Goal: Task Accomplishment & Management: Manage account settings

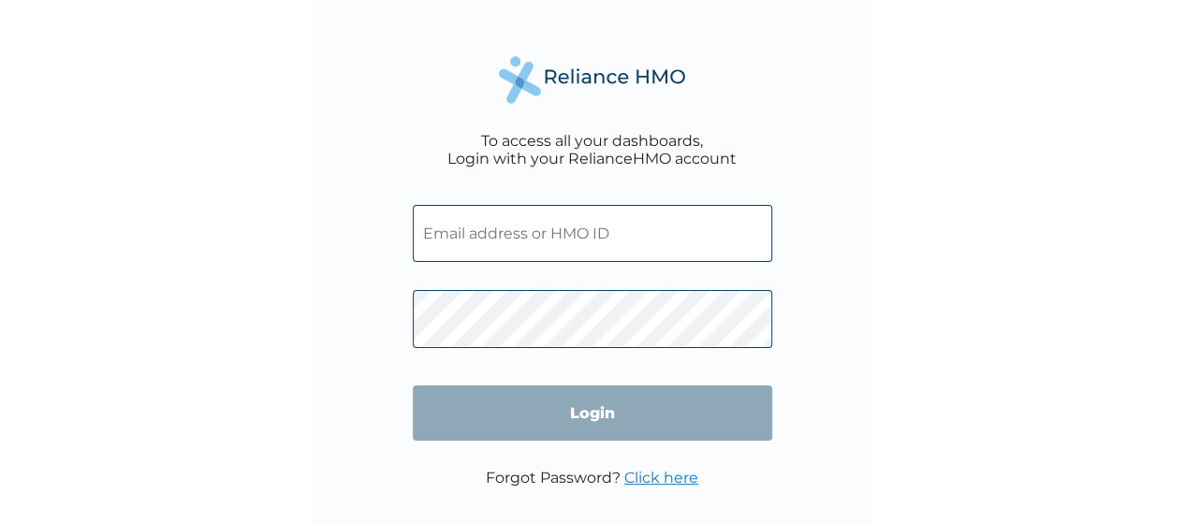
type input "FMC/11040/A"
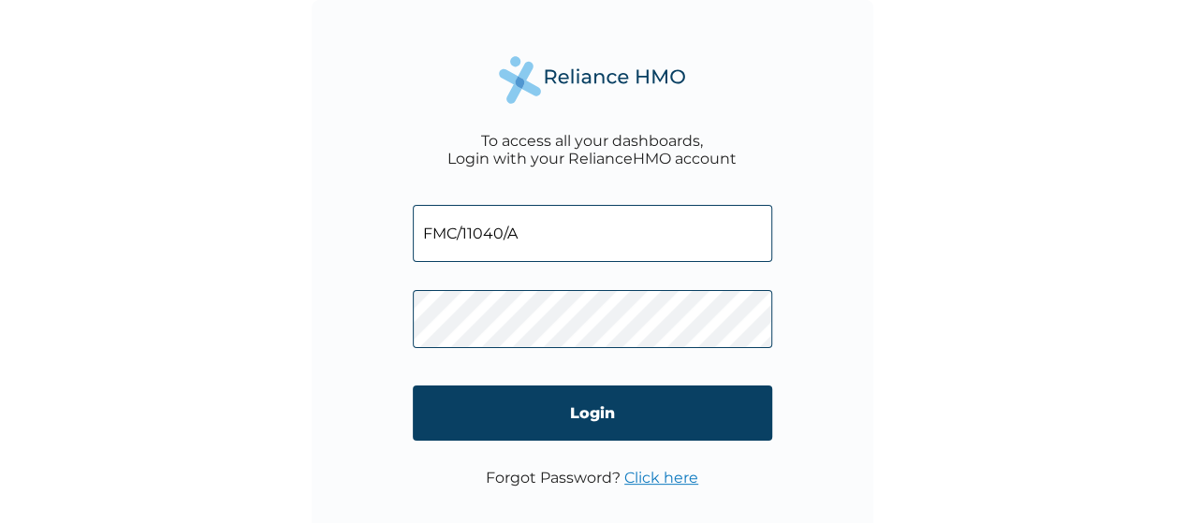
click input "Login" at bounding box center [592, 413] width 359 height 55
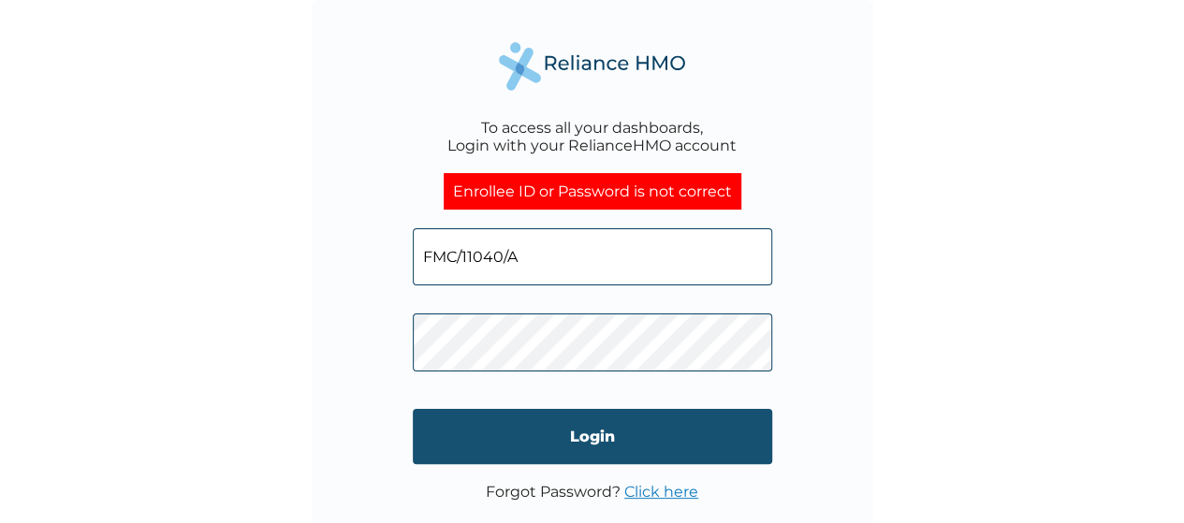
click at [590, 446] on input "Login" at bounding box center [592, 436] width 359 height 55
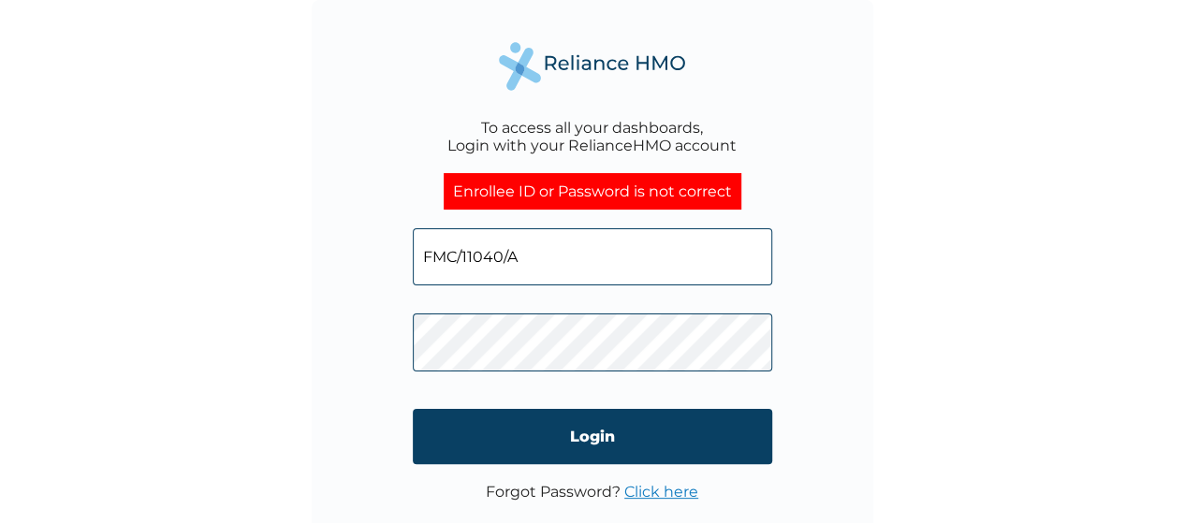
click at [556, 265] on input "FMC/11040/A" at bounding box center [592, 256] width 359 height 57
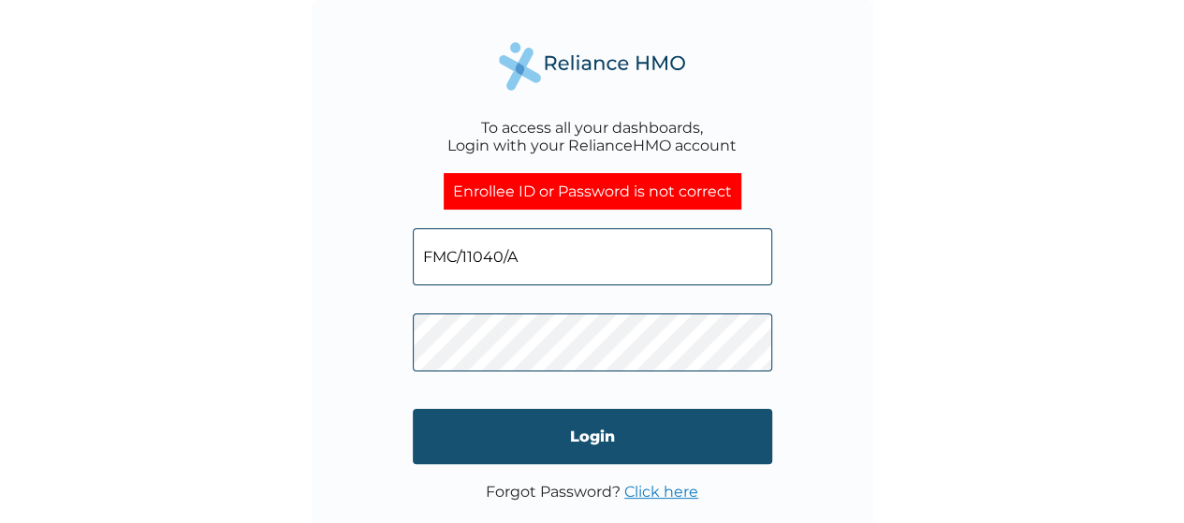
click at [577, 437] on input "Login" at bounding box center [592, 436] width 359 height 55
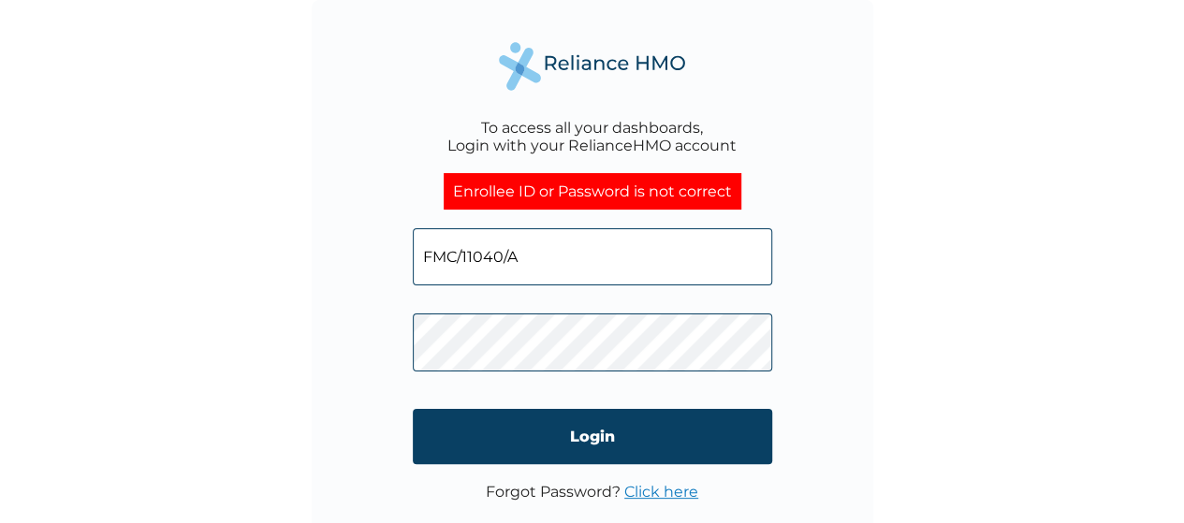
click at [546, 252] on input "FMC/11040/A" at bounding box center [592, 256] width 359 height 57
click at [648, 493] on link "Click here" at bounding box center [661, 492] width 74 height 18
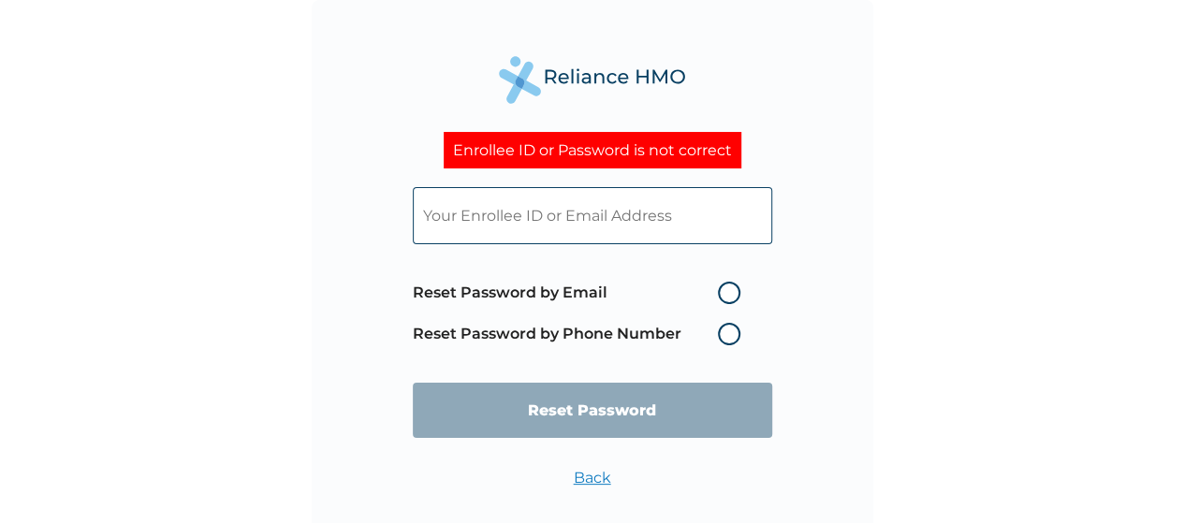
click at [732, 295] on label "Reset Password by Email" at bounding box center [581, 293] width 337 height 22
click at [722, 295] on input "Reset Password by Email" at bounding box center [707, 293] width 30 height 30
radio input "true"
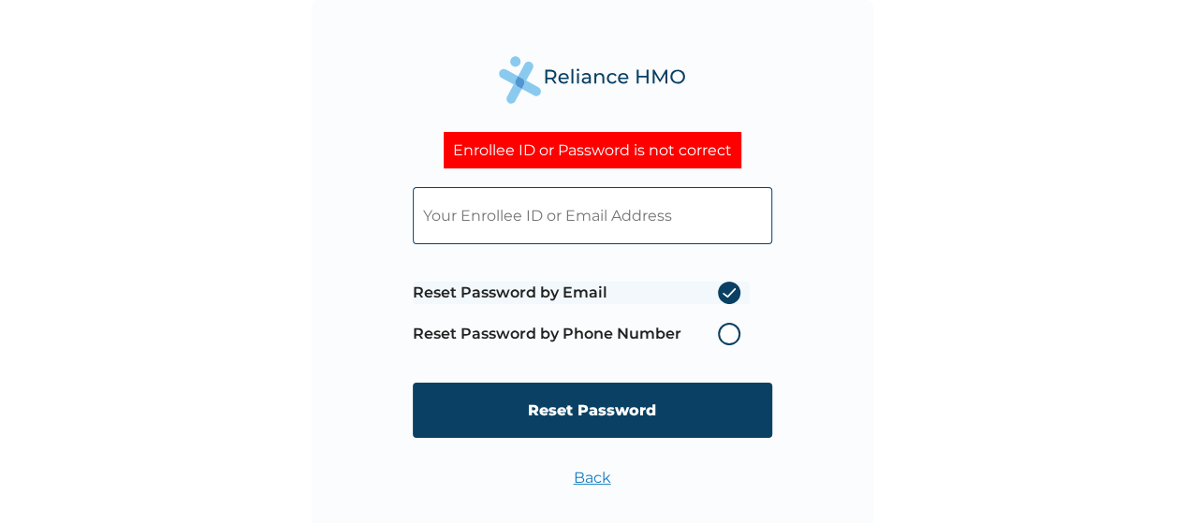
click at [514, 222] on input "text" at bounding box center [592, 215] width 359 height 57
drag, startPoint x: 490, startPoint y: 215, endPoint x: 341, endPoint y: 214, distance: 149.8
click at [341, 214] on div "Enrollee ID or Password is not correct biodun Reset Password by Email Reset Pas…" at bounding box center [593, 281] width 562 height 562
paste input "abiodun.ajayi@aavabrands.com"
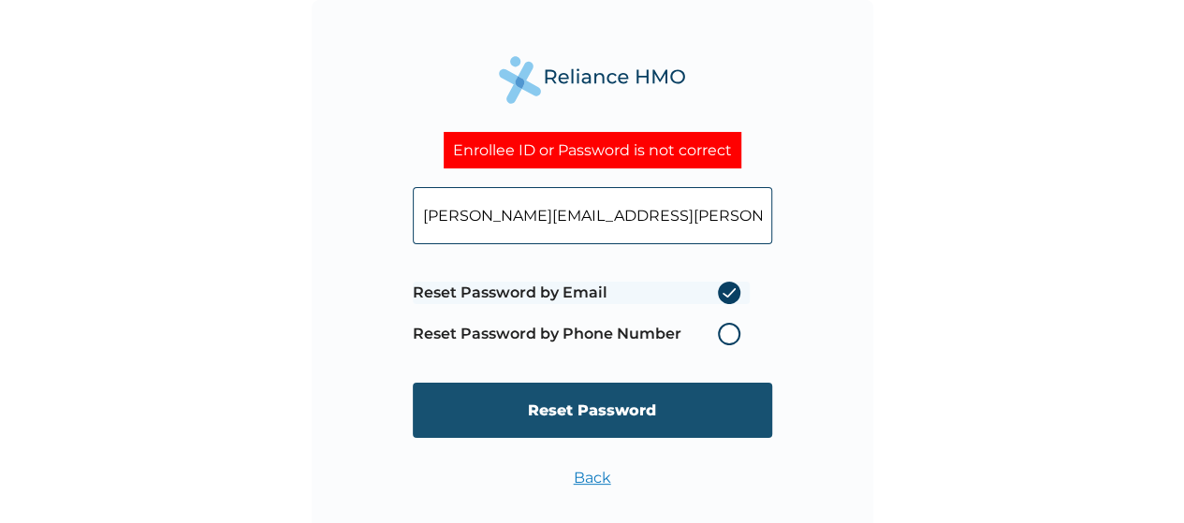
type input "abiodun.ajayi@aavabrands.com"
click at [610, 418] on input "Reset Password" at bounding box center [592, 410] width 359 height 55
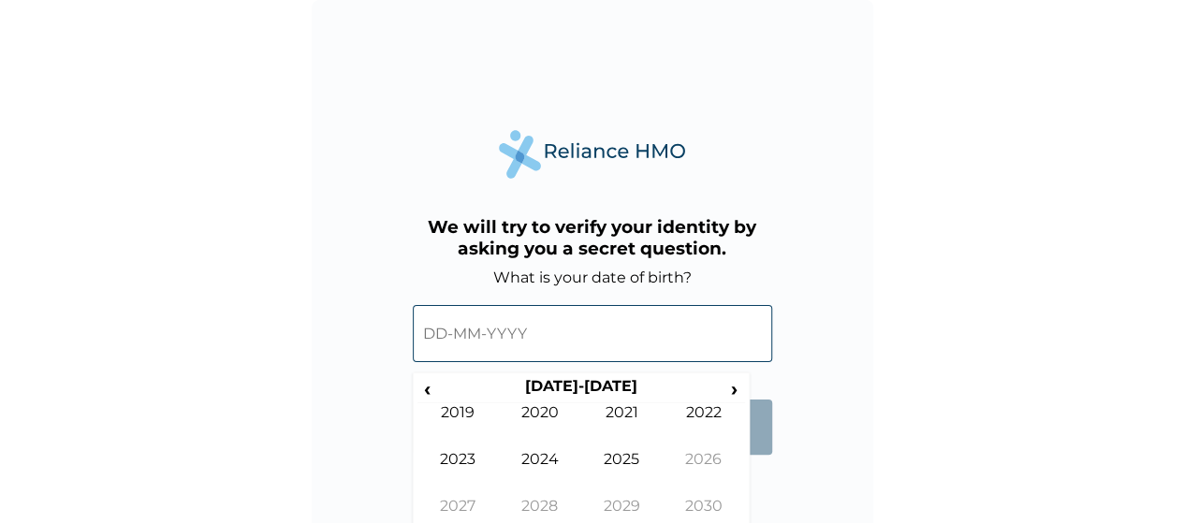
click at [432, 336] on input "text" at bounding box center [592, 333] width 359 height 57
click at [732, 392] on span "›" at bounding box center [734, 388] width 21 height 23
click at [425, 386] on span "‹" at bounding box center [427, 388] width 20 height 23
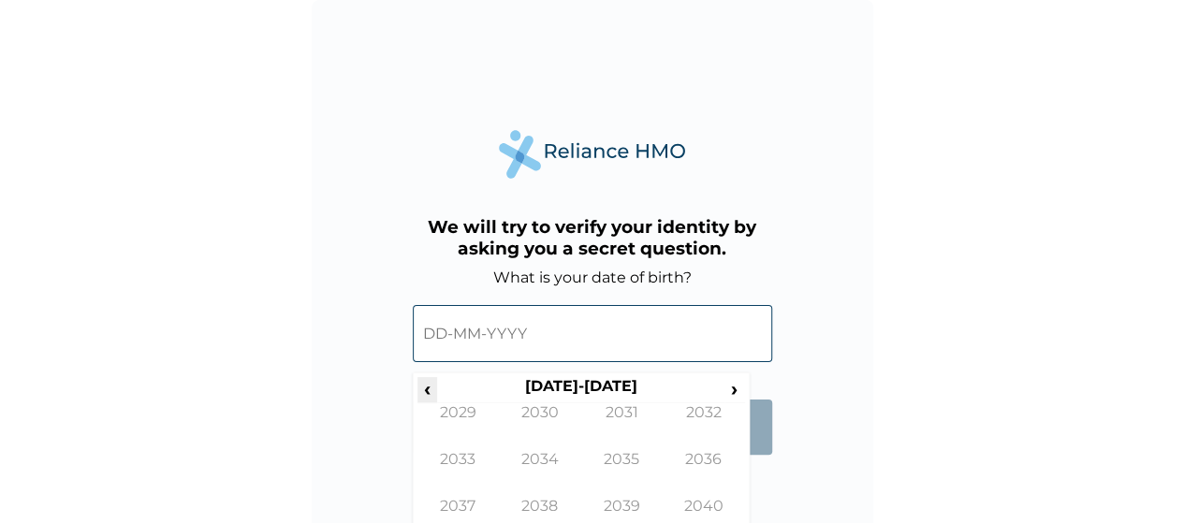
click at [425, 386] on span "‹" at bounding box center [427, 388] width 20 height 23
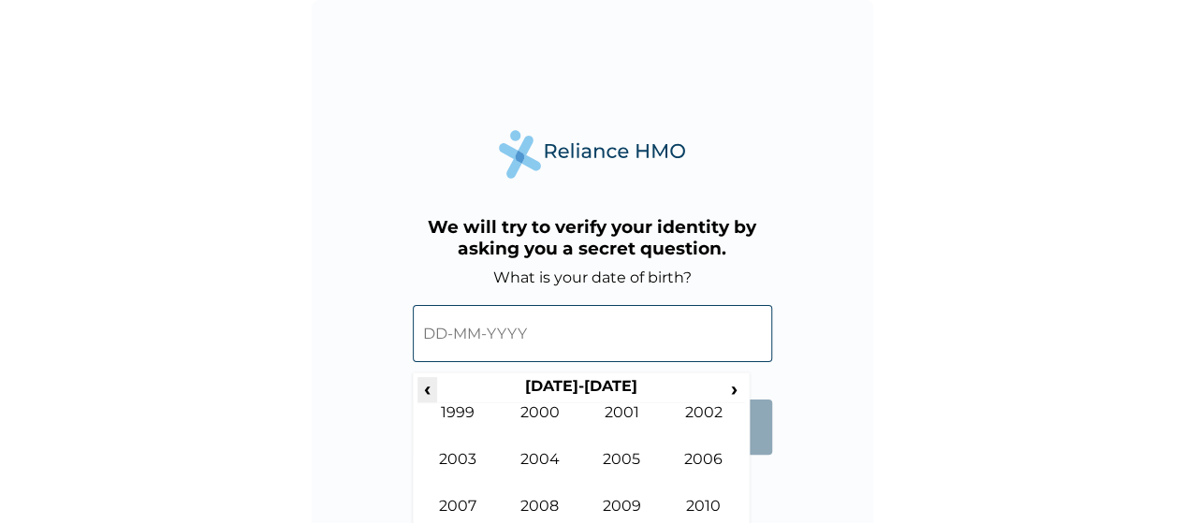
click at [425, 386] on span "‹" at bounding box center [427, 388] width 20 height 23
click at [737, 389] on span "›" at bounding box center [734, 388] width 21 height 23
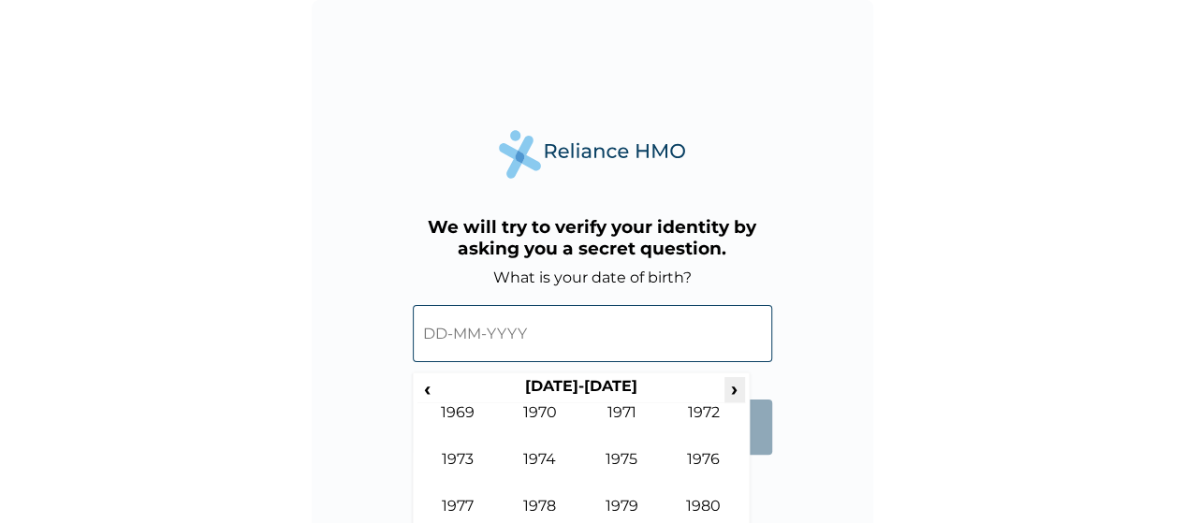
click at [737, 389] on span "›" at bounding box center [734, 388] width 21 height 23
click at [648, 411] on td "1991" at bounding box center [622, 426] width 82 height 47
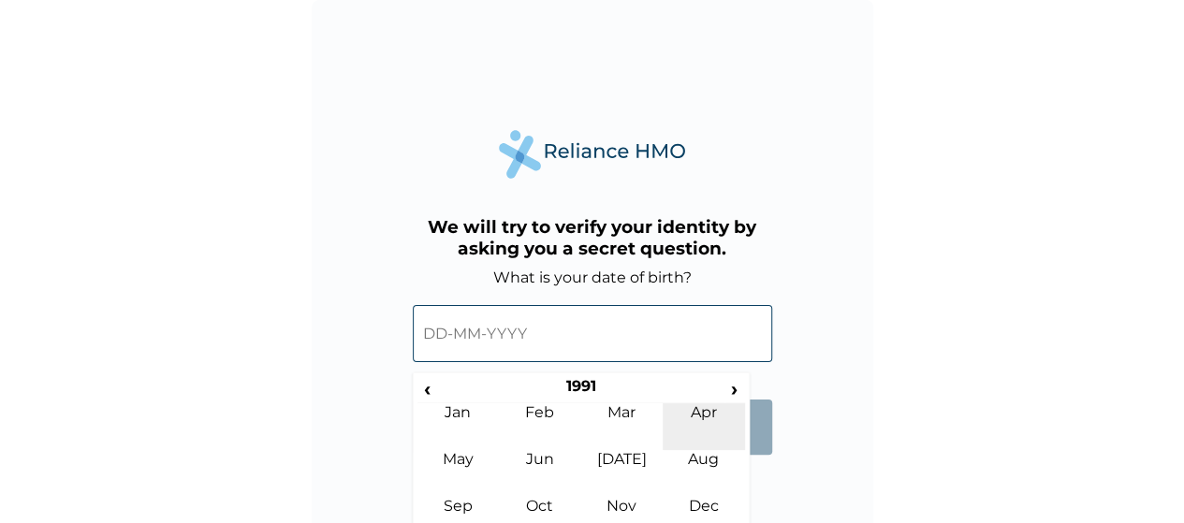
click at [702, 418] on td "Apr" at bounding box center [704, 426] width 82 height 47
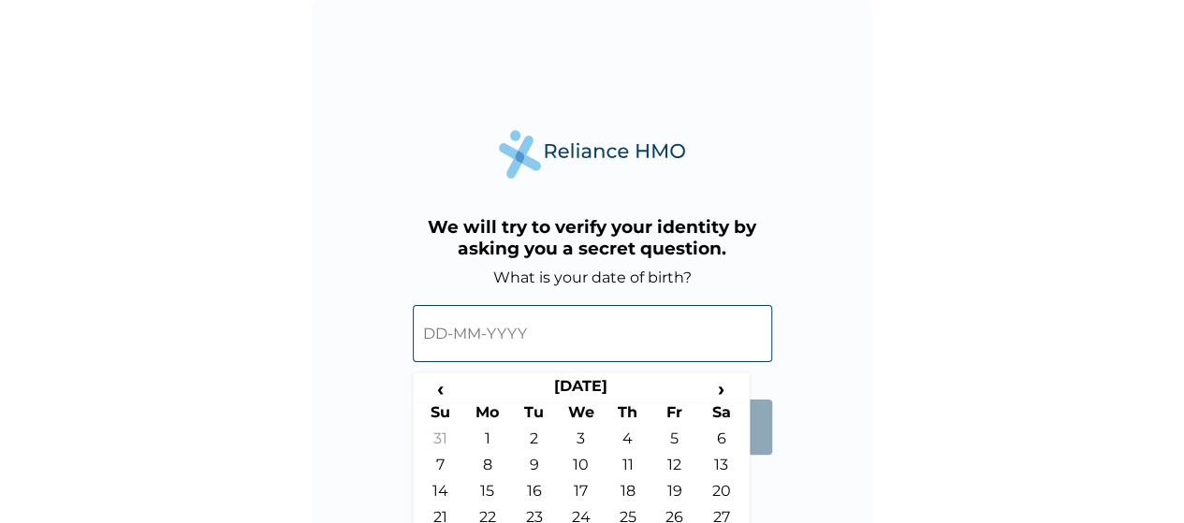
drag, startPoint x: 488, startPoint y: 440, endPoint x: 668, endPoint y: 453, distance: 181.1
click at [487, 440] on td "1" at bounding box center [487, 443] width 47 height 26
type input "01-04-1991"
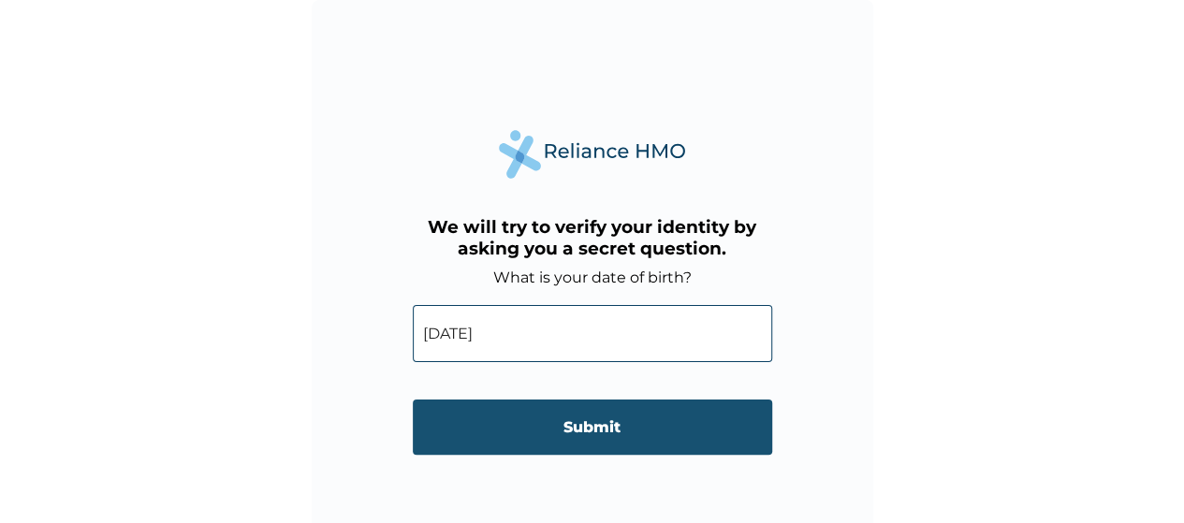
click at [600, 431] on input "Submit" at bounding box center [592, 427] width 359 height 55
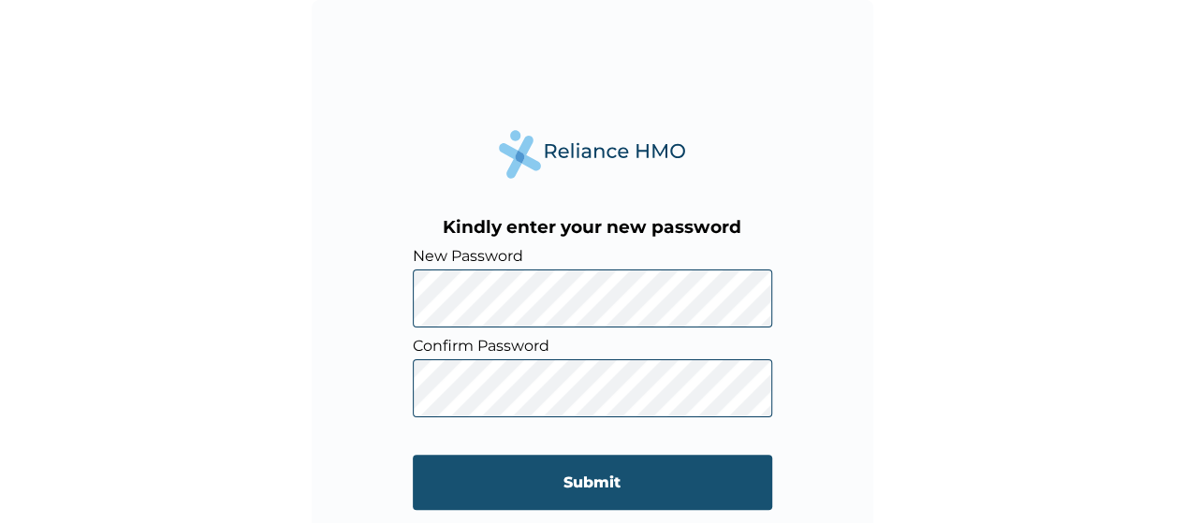
click at [597, 476] on input "Submit" at bounding box center [592, 482] width 359 height 55
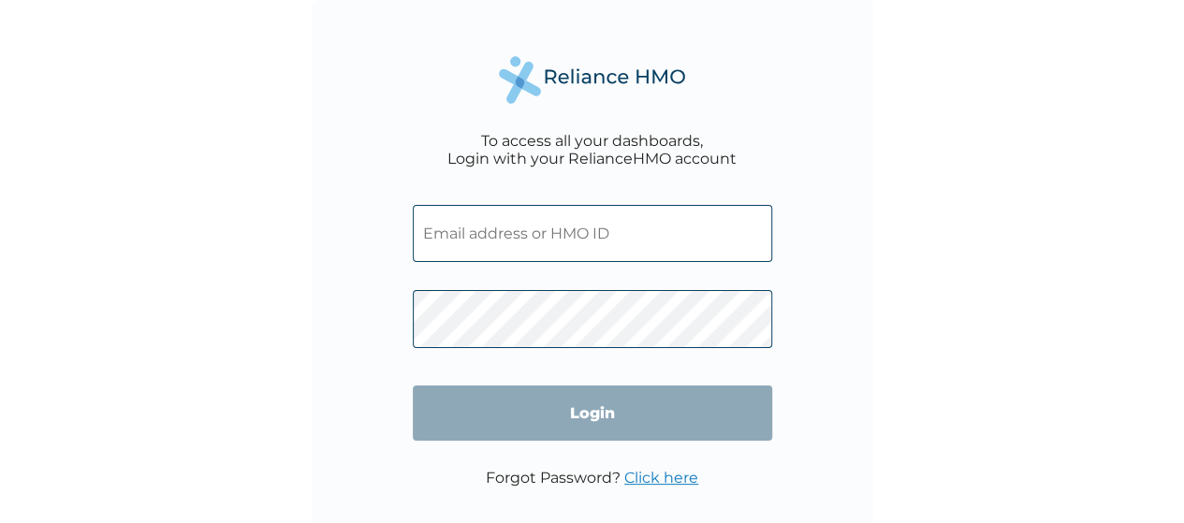
type input "FMC/11040/A"
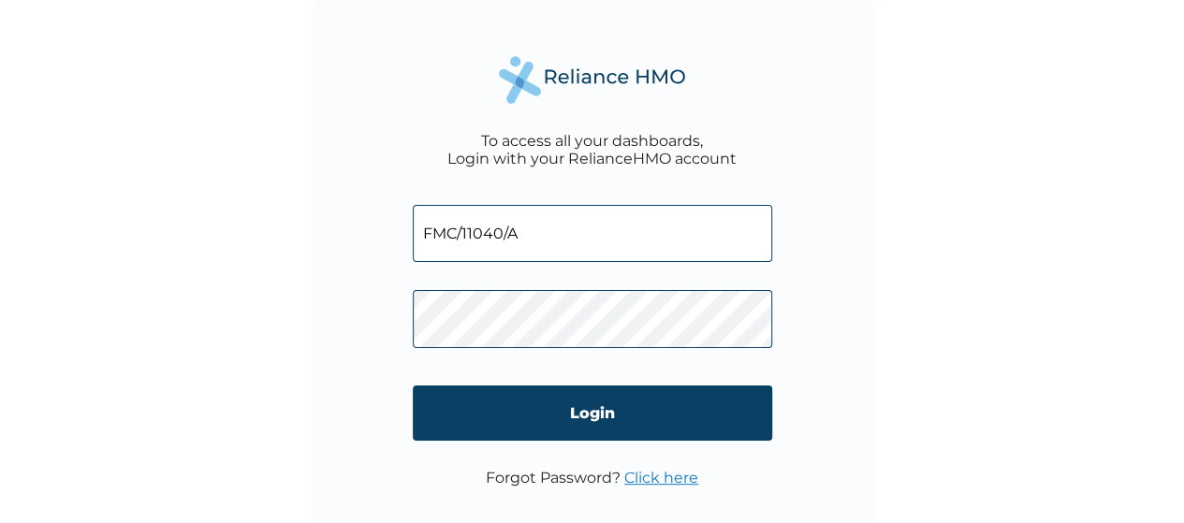
click at [356, 315] on div "To access all your dashboards, Login with your RelianceHMO account FMC/11040/A …" at bounding box center [593, 281] width 562 height 562
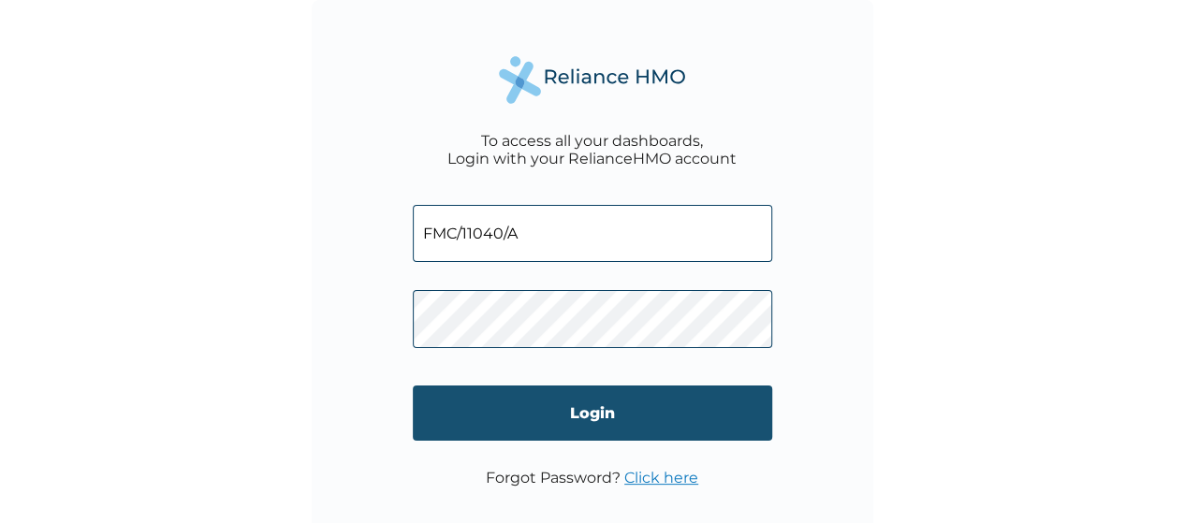
click at [454, 406] on input "Login" at bounding box center [592, 413] width 359 height 55
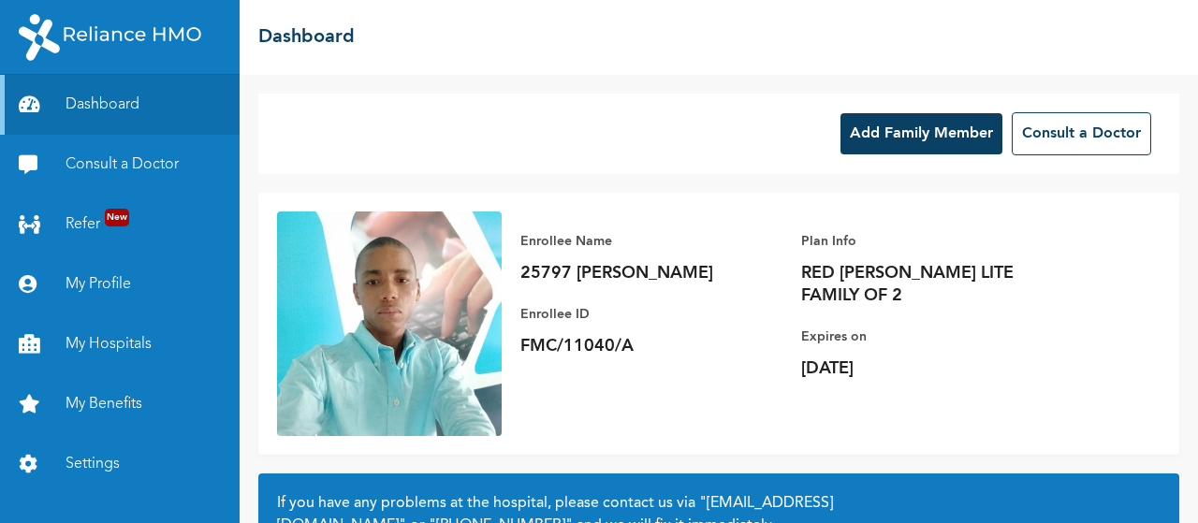
click at [899, 125] on button "Add Family Member" at bounding box center [921, 133] width 162 height 41
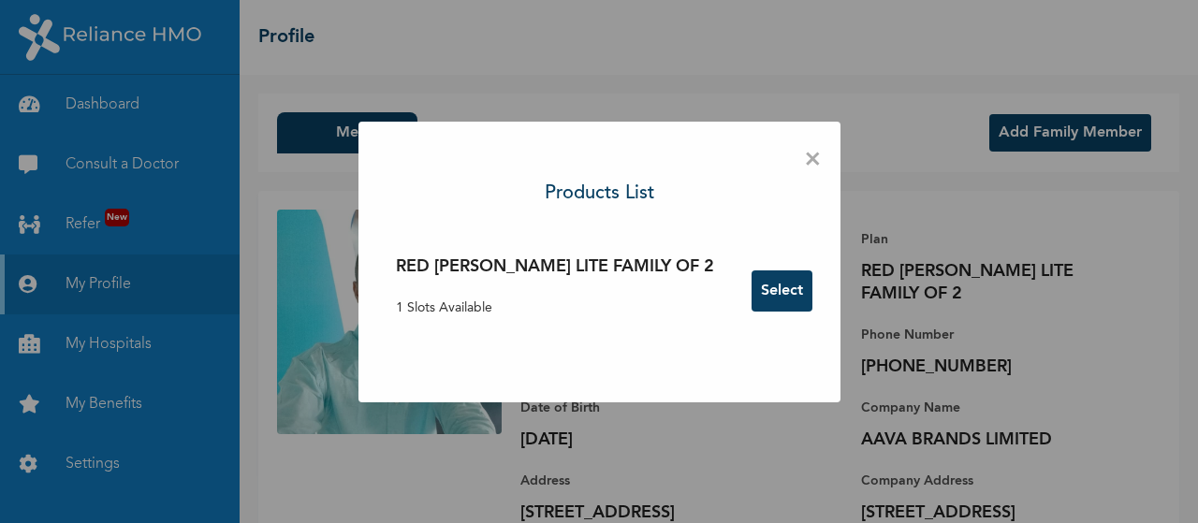
click at [752, 293] on button "Select" at bounding box center [782, 290] width 61 height 41
click at [762, 157] on div "× Products List RED [PERSON_NAME] LITE FAMILY OF 2 1 Slots Available Select" at bounding box center [599, 262] width 482 height 281
click at [804, 164] on span "×" at bounding box center [813, 159] width 18 height 39
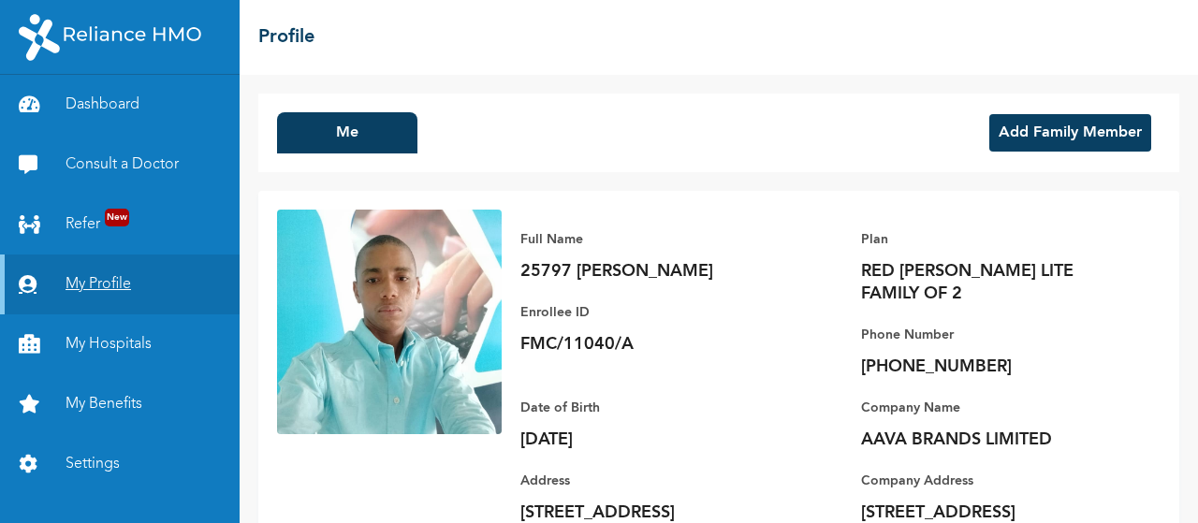
click at [96, 289] on link "My Profile" at bounding box center [120, 285] width 240 height 60
click at [100, 285] on link "My Profile" at bounding box center [120, 285] width 240 height 60
click at [86, 398] on link "My Benefits" at bounding box center [120, 404] width 240 height 60
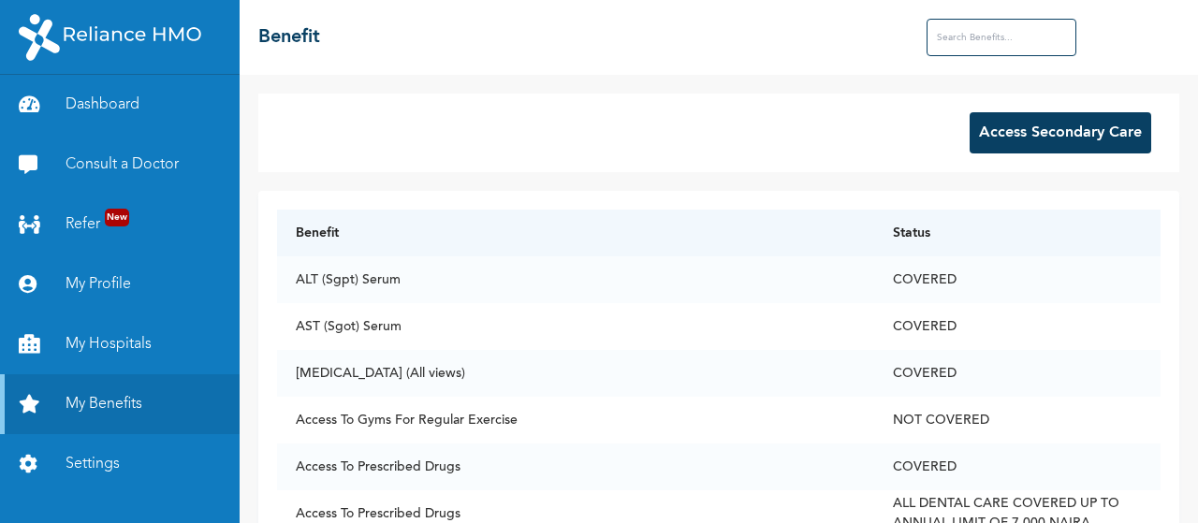
click at [991, 37] on input "text" at bounding box center [1002, 37] width 150 height 37
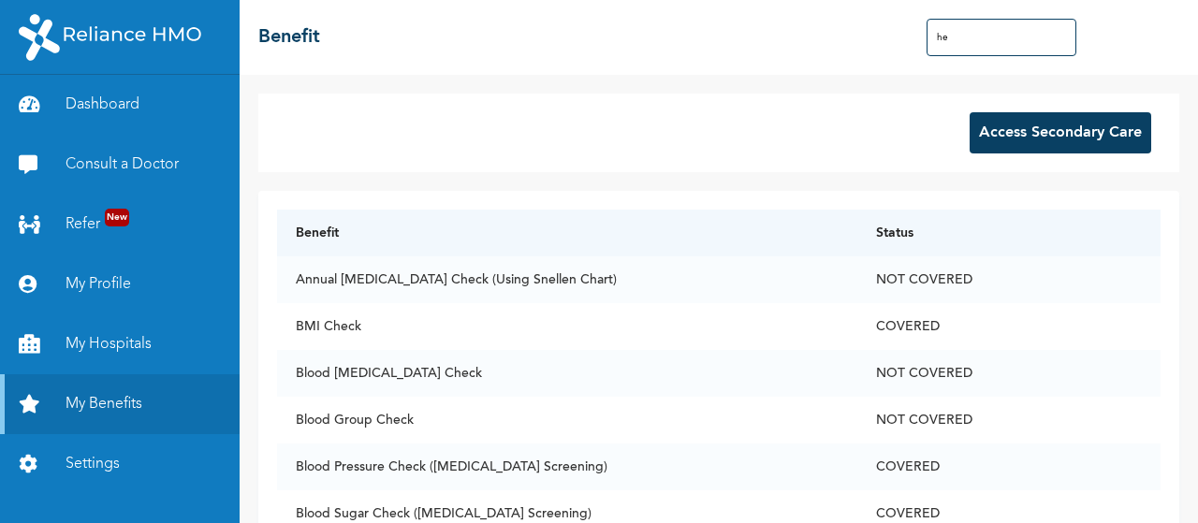
type input "h"
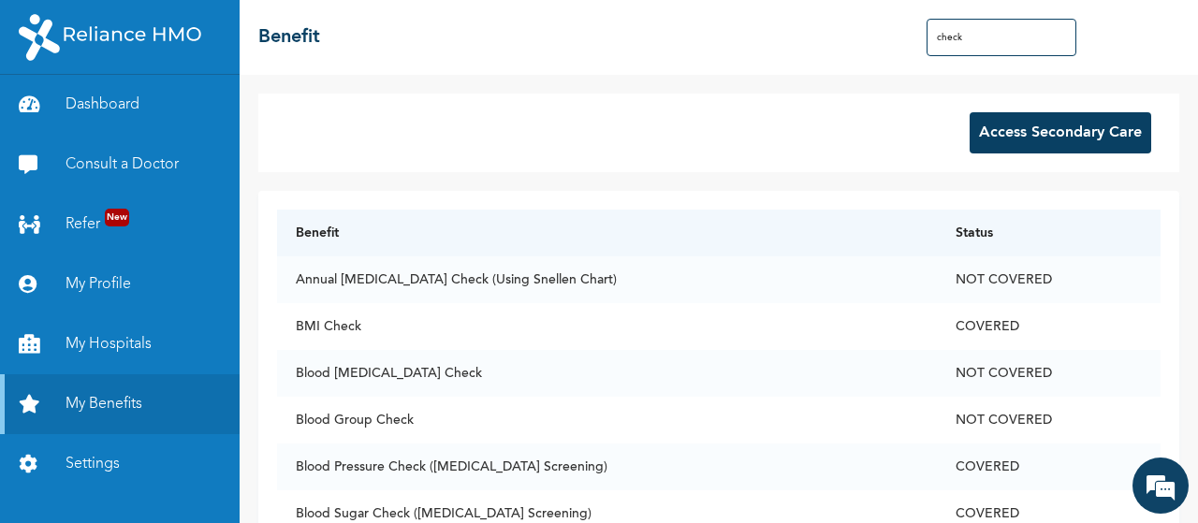
drag, startPoint x: 972, startPoint y: 40, endPoint x: 831, endPoint y: 36, distance: 140.5
click at [831, 36] on div "☰ Benefit check" at bounding box center [719, 37] width 958 height 75
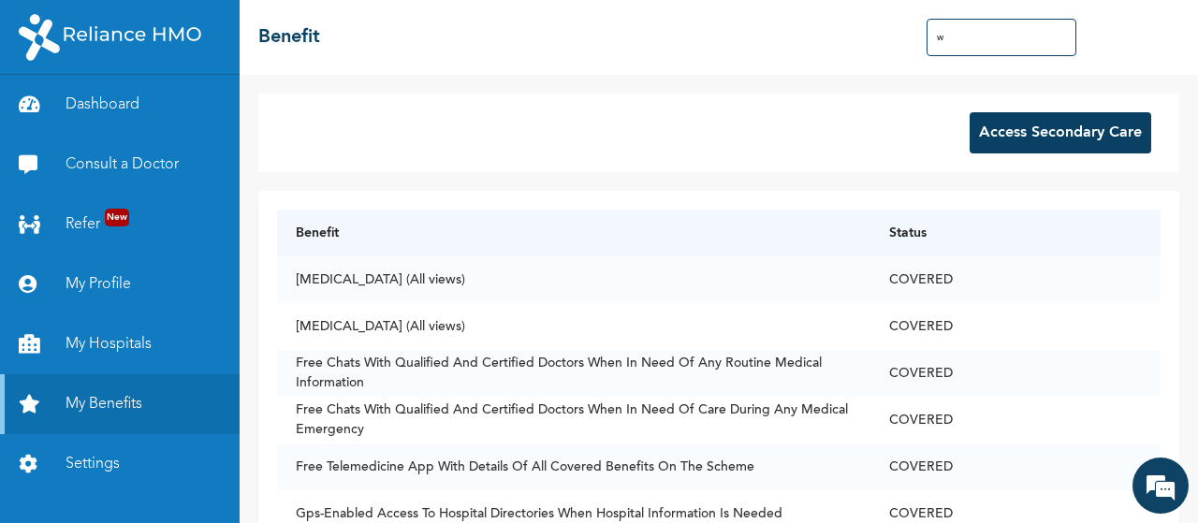
type input "we"
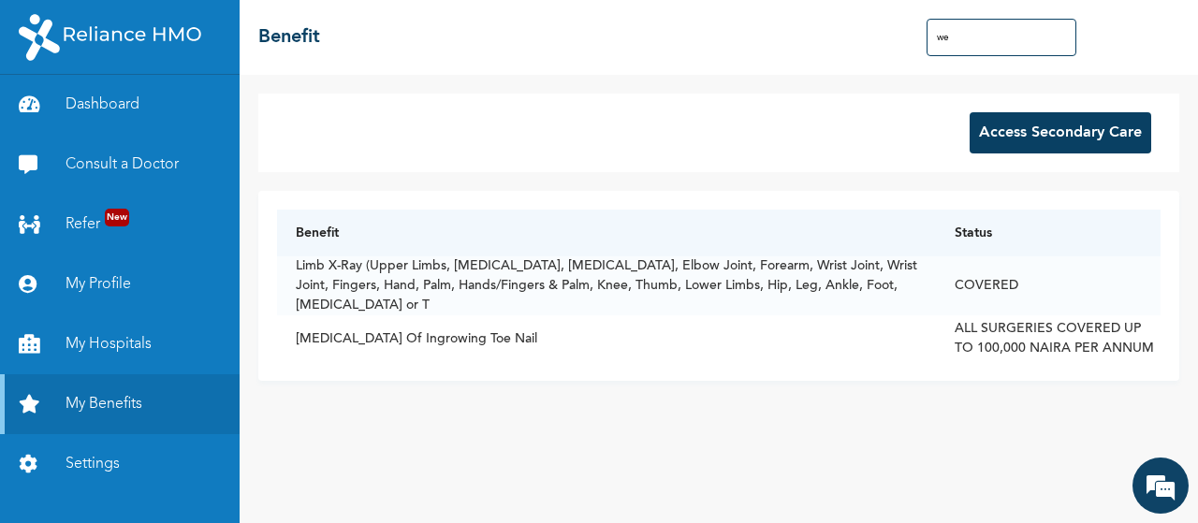
drag, startPoint x: 974, startPoint y: 35, endPoint x: 808, endPoint y: 35, distance: 166.6
click at [808, 35] on div "☰ Benefit we" at bounding box center [719, 37] width 958 height 75
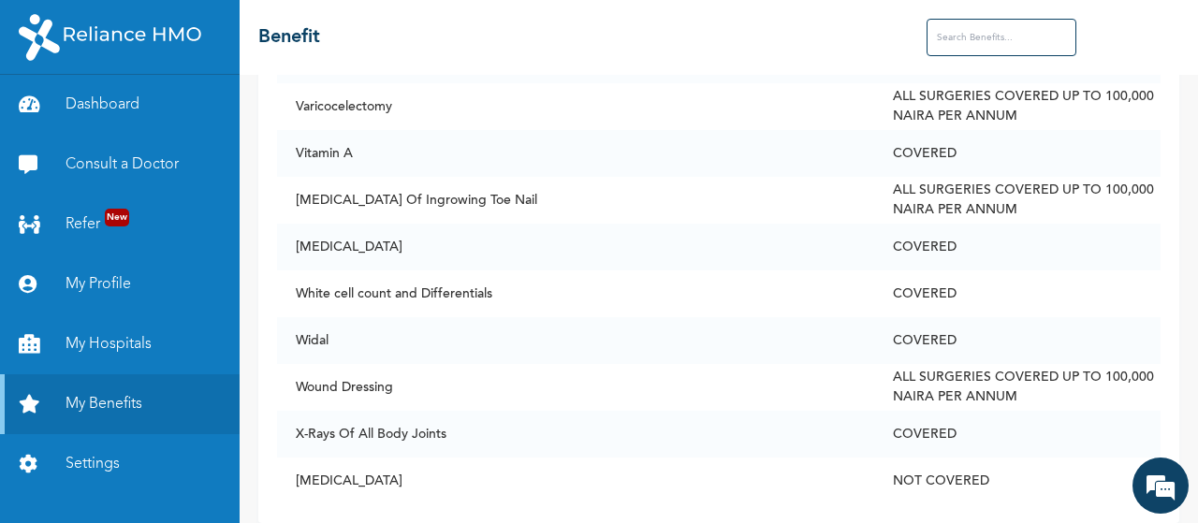
scroll to position [9555, 0]
